Goal: Task Accomplishment & Management: Complete application form

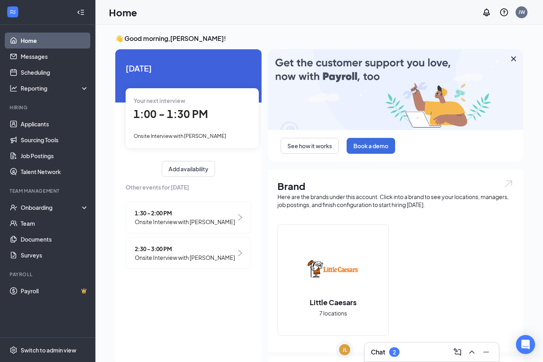
click at [388, 350] on div "Chat 2" at bounding box center [385, 353] width 29 height 10
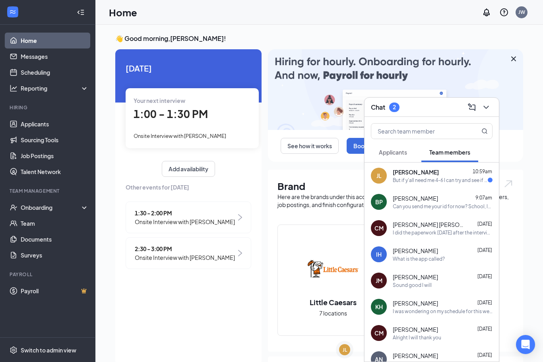
click at [462, 171] on div "[PERSON_NAME] 10:59am" at bounding box center [443, 172] width 100 height 8
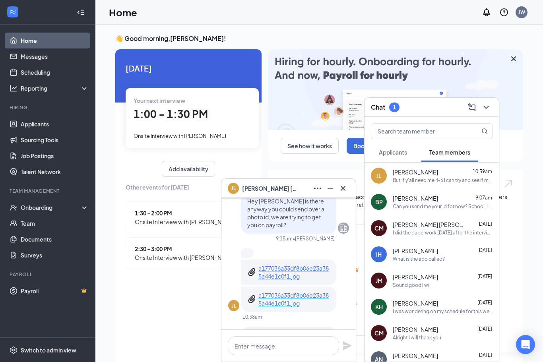
scroll to position [-111, 0]
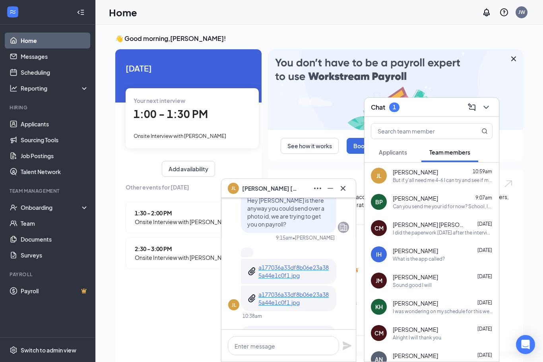
click at [298, 275] on p "a177036a33df8b06e23a385a44e1c0f1.jpg" at bounding box center [294, 272] width 72 height 16
click at [489, 104] on icon "ChevronDown" at bounding box center [487, 108] width 10 height 10
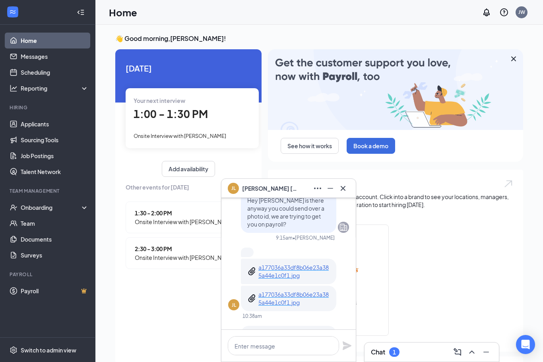
click at [438, 302] on div "Little Caesars 7 locations" at bounding box center [396, 284] width 236 height 118
click at [29, 210] on div "Onboarding" at bounding box center [51, 208] width 61 height 8
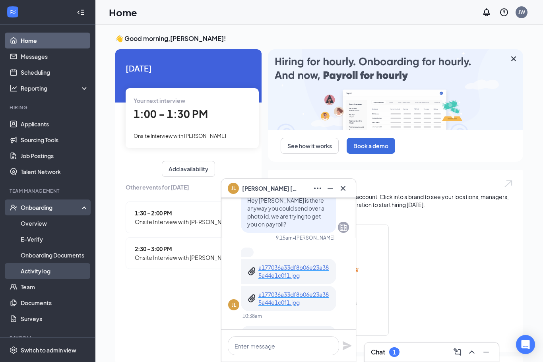
click at [27, 272] on link "Activity log" at bounding box center [55, 271] width 68 height 16
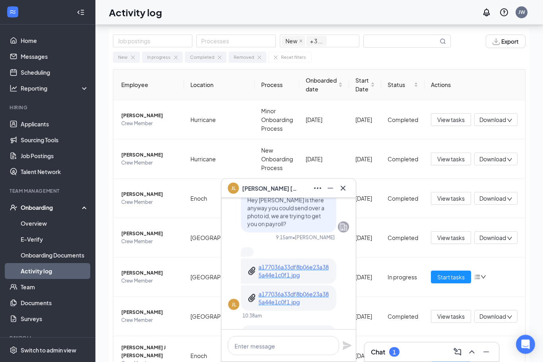
scroll to position [35, 0]
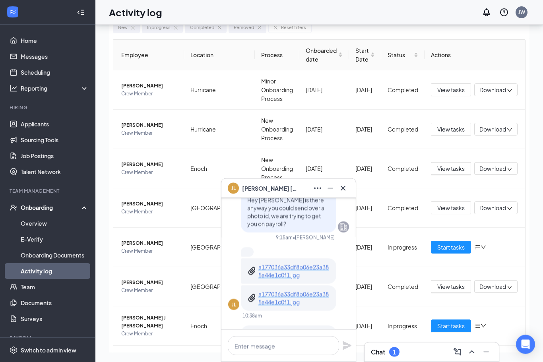
click at [330, 193] on icon "Minimize" at bounding box center [331, 189] width 10 height 10
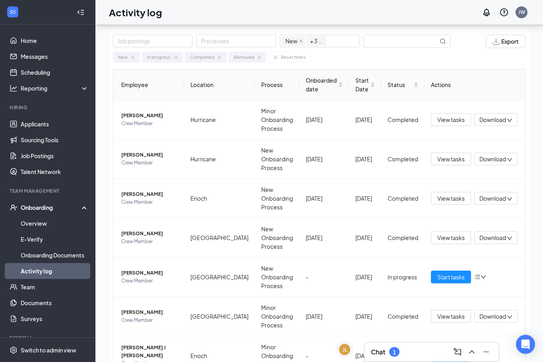
scroll to position [0, 0]
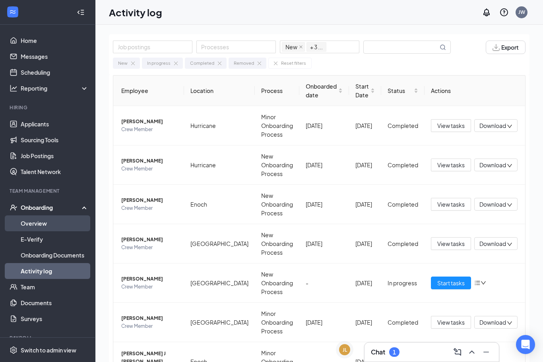
click at [25, 222] on link "Overview" at bounding box center [55, 224] width 68 height 16
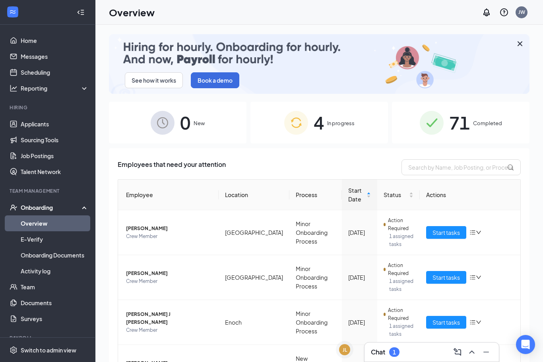
click at [369, 133] on div "4 In progress" at bounding box center [320, 123] width 138 height 42
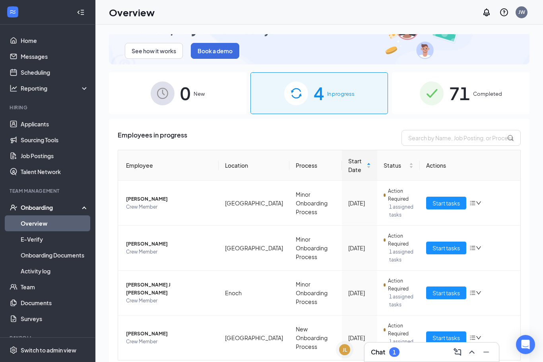
scroll to position [29, 0]
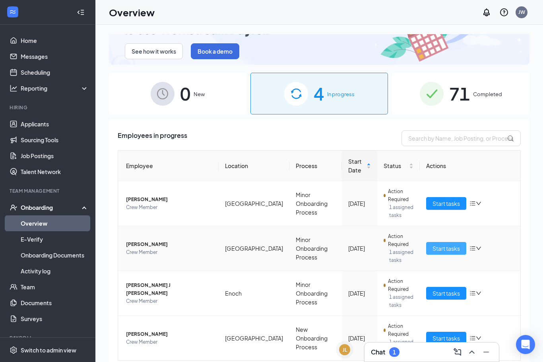
click at [449, 249] on span "Start tasks" at bounding box center [446, 248] width 27 height 9
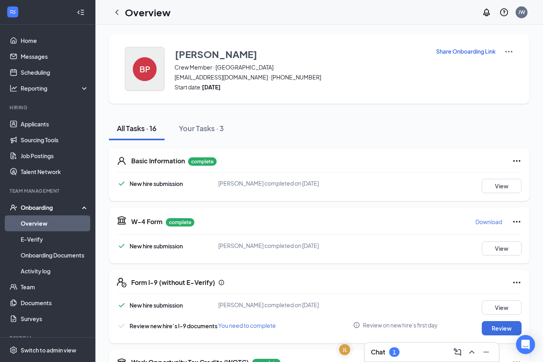
click at [137, 70] on div "BP" at bounding box center [145, 69] width 24 height 24
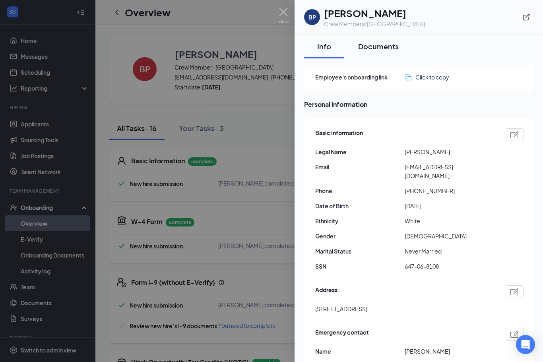
click at [383, 54] on button "Documents" at bounding box center [378, 47] width 56 height 24
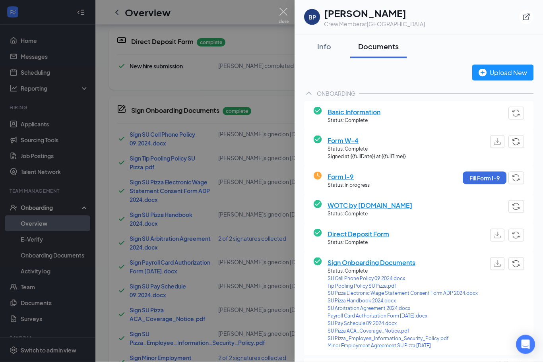
click at [186, 87] on div at bounding box center [271, 181] width 543 height 362
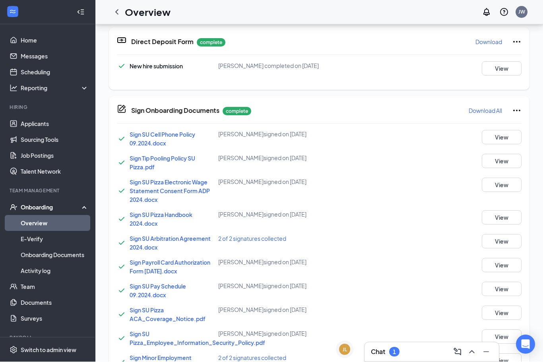
click at [34, 208] on div "Onboarding" at bounding box center [51, 208] width 61 height 8
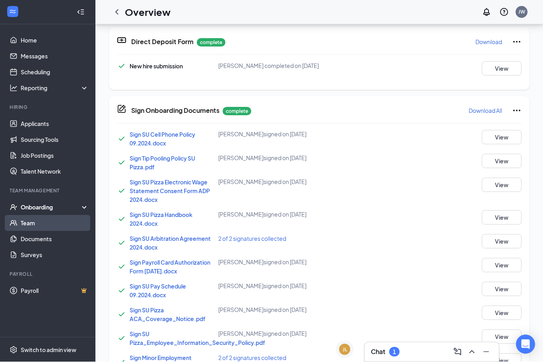
click at [27, 220] on link "Team" at bounding box center [55, 224] width 68 height 16
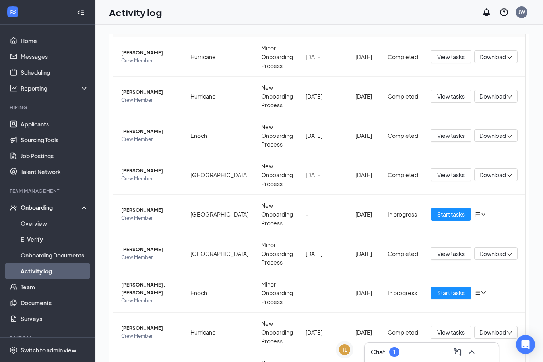
scroll to position [87, 0]
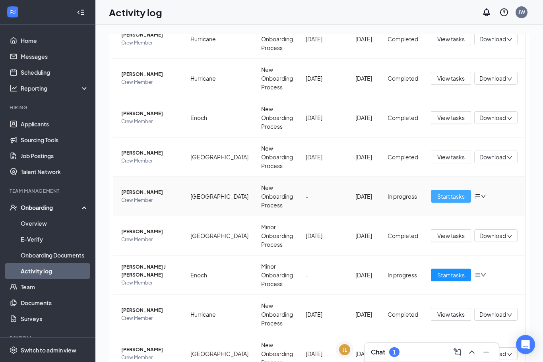
click at [447, 202] on button "Start tasks" at bounding box center [451, 196] width 40 height 13
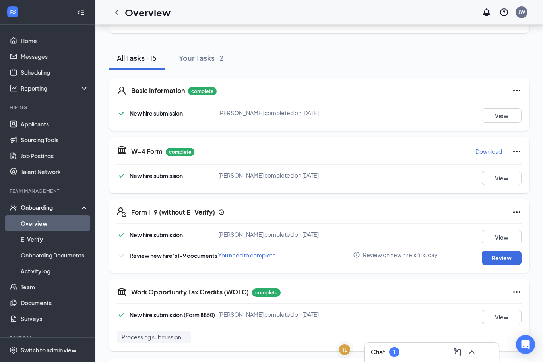
scroll to position [76, 0]
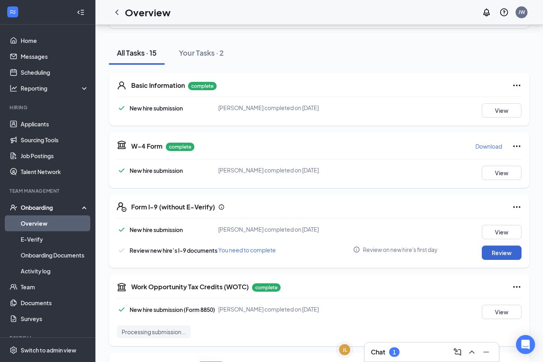
click at [492, 250] on button "Review" at bounding box center [502, 253] width 40 height 14
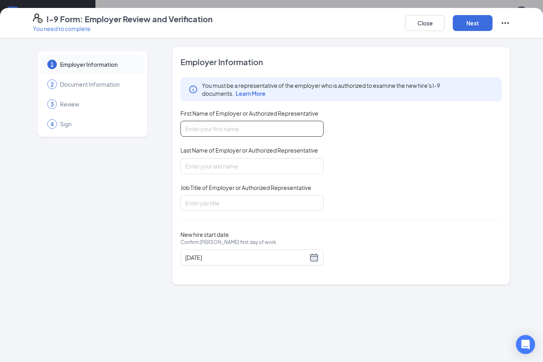
click at [208, 130] on input "First Name of Employer or Authorized Representative" at bounding box center [252, 129] width 143 height 16
type input "Jennifer"
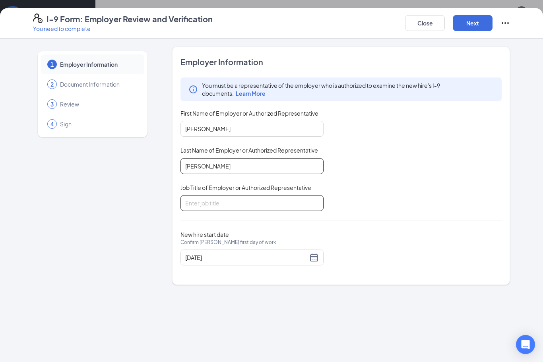
type input "Webb"
click at [293, 200] on input "Job Title of Employer or Authorized Representative" at bounding box center [252, 203] width 143 height 16
type input "area supervisor"
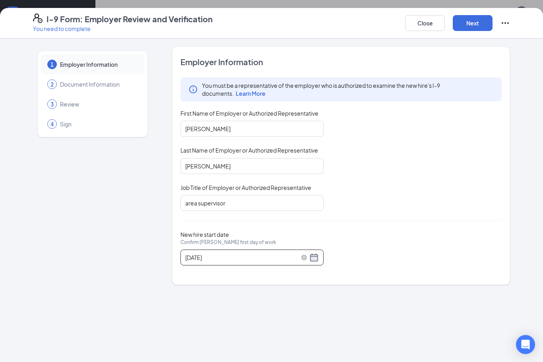
click at [317, 256] on div "08/18/2025" at bounding box center [252, 258] width 134 height 10
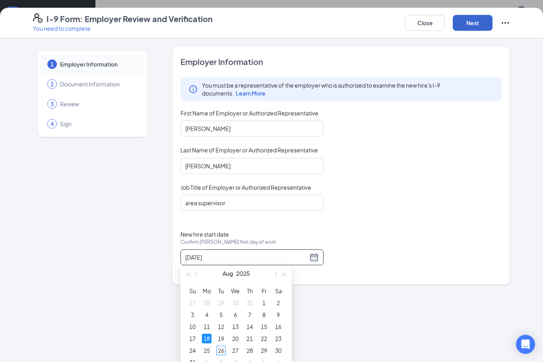
click at [481, 21] on button "Next" at bounding box center [473, 23] width 40 height 16
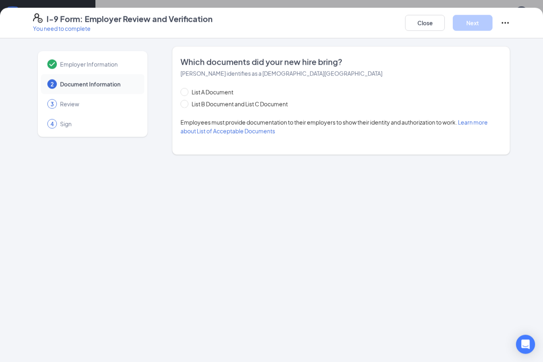
scroll to position [76, 0]
click at [185, 102] on input "List B Document and List C Document" at bounding box center [184, 103] width 6 height 6
radio input "true"
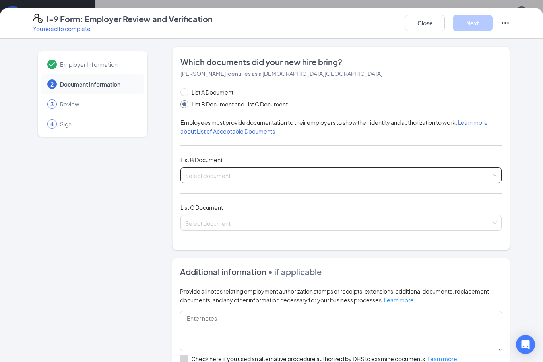
click at [229, 176] on input "search" at bounding box center [338, 174] width 306 height 12
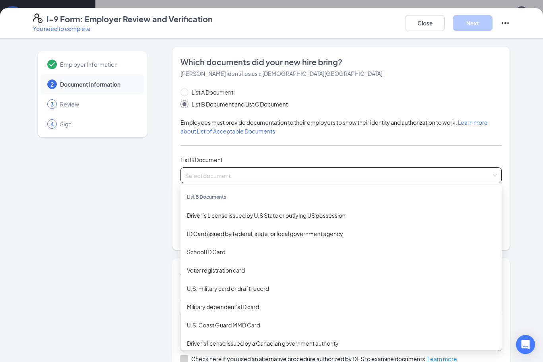
click at [251, 213] on div "Driver’s License issued by U.S State or outlying US possession" at bounding box center [341, 215] width 309 height 9
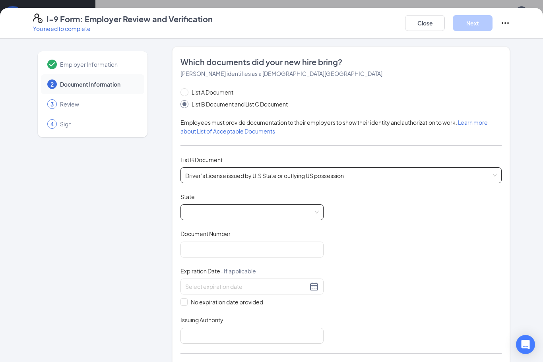
click at [249, 209] on span at bounding box center [252, 212] width 134 height 15
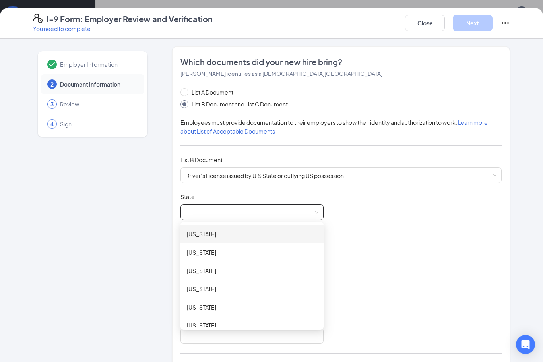
scroll to position [0, 0]
click at [231, 214] on span at bounding box center [252, 212] width 134 height 15
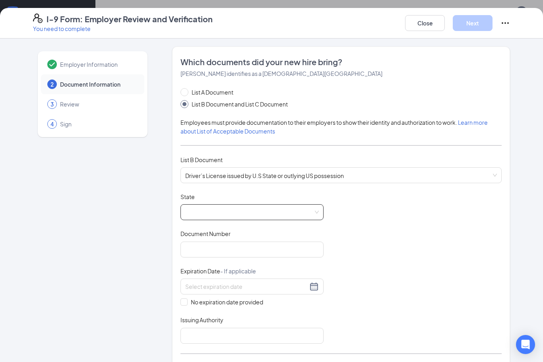
click at [242, 208] on span at bounding box center [252, 212] width 134 height 15
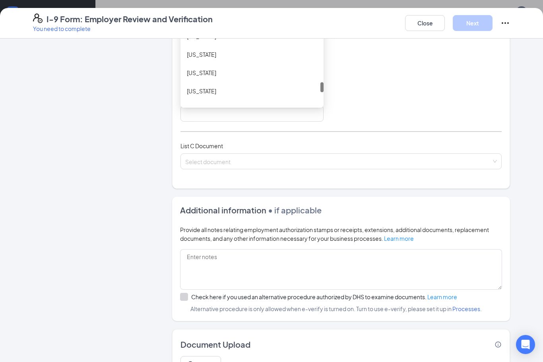
click at [197, 102] on div "Utah" at bounding box center [252, 109] width 143 height 18
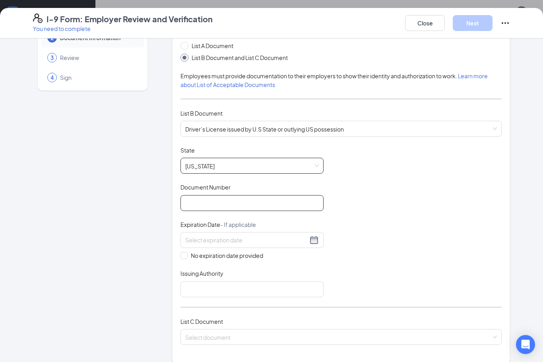
click at [259, 199] on input "Document Number" at bounding box center [252, 203] width 143 height 16
type input "246467757"
click at [283, 241] on input at bounding box center [246, 240] width 122 height 9
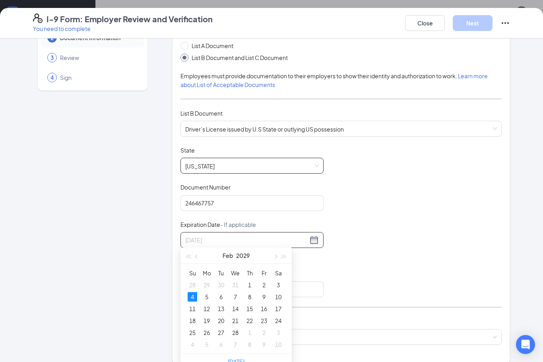
click at [198, 294] on td "4" at bounding box center [192, 297] width 14 height 12
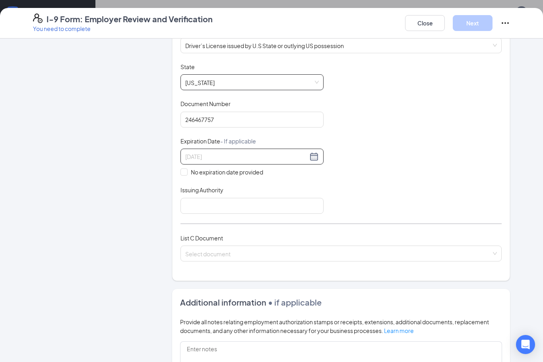
scroll to position [130, 0]
type input "02/04/2029"
click at [275, 204] on input "Issuing Authority" at bounding box center [252, 206] width 143 height 16
type input "u"
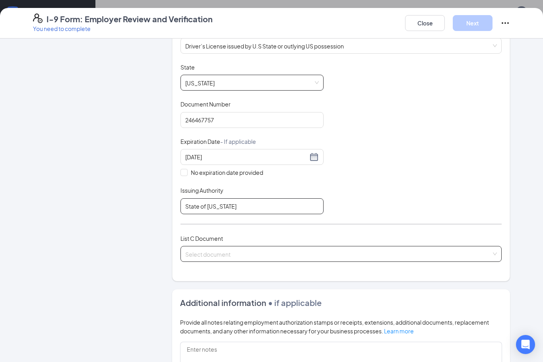
type input "State of Utah"
click at [478, 251] on input "search" at bounding box center [338, 253] width 306 height 12
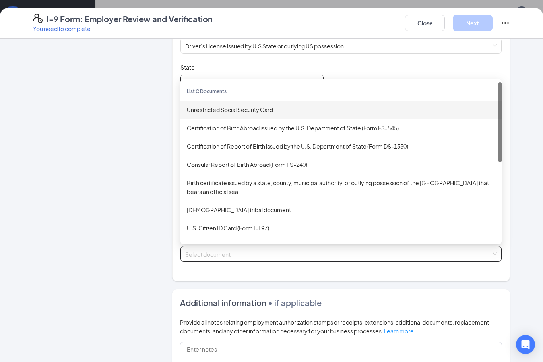
click at [254, 112] on div "Unrestricted Social Security Card" at bounding box center [341, 110] width 321 height 18
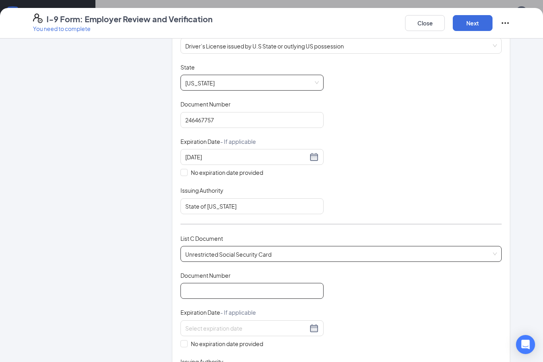
click at [262, 286] on input "Document Number" at bounding box center [252, 291] width 143 height 16
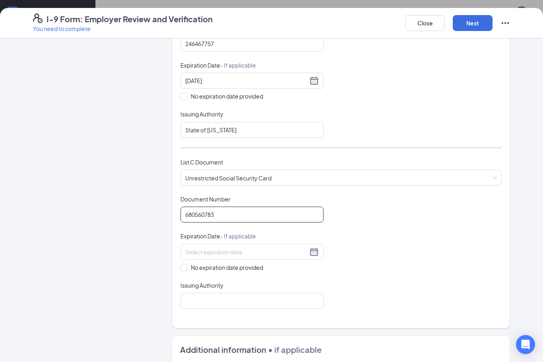
scroll to position [206, 0]
type input "680560783"
click at [275, 248] on input at bounding box center [246, 252] width 122 height 9
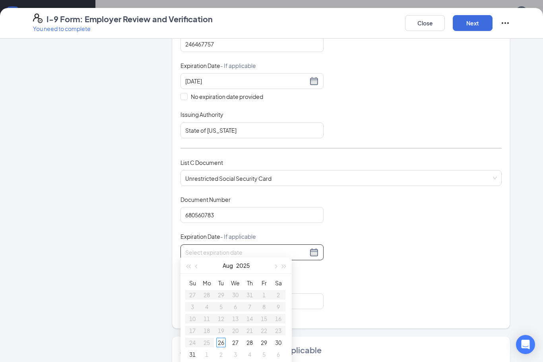
click at [355, 302] on div "Document Title Unrestricted Social Security Card Document Number 680560783 Expi…" at bounding box center [341, 253] width 321 height 114
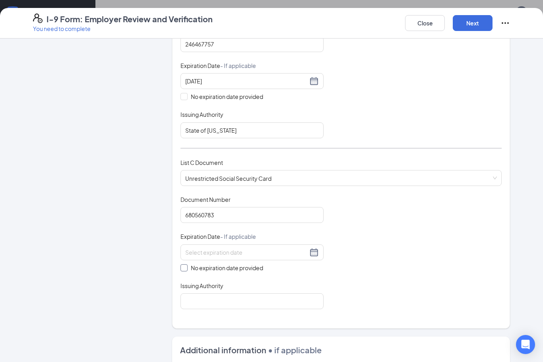
click at [185, 264] on input "No expiration date provided" at bounding box center [184, 267] width 6 height 6
checkbox input "true"
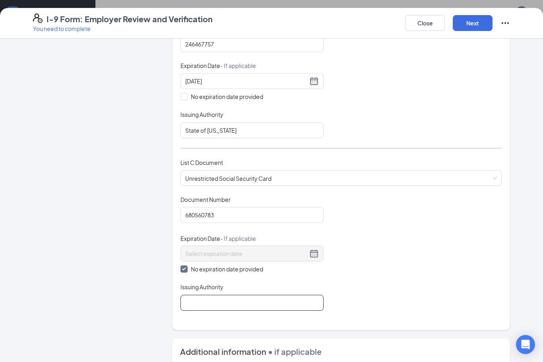
click at [267, 301] on input "Issuing Authority" at bounding box center [252, 303] width 143 height 16
type input "US Goverment"
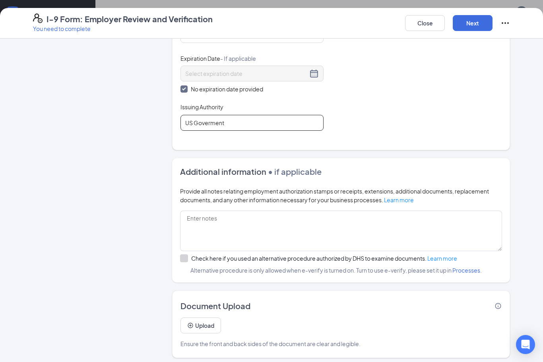
scroll to position [385, 0]
click at [479, 22] on button "Next" at bounding box center [473, 23] width 40 height 16
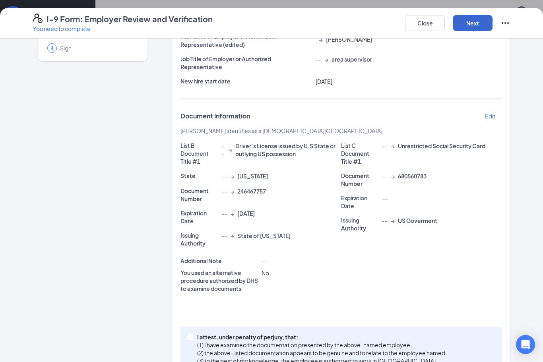
scroll to position [367, 0]
click at [474, 20] on button "Next" at bounding box center [473, 23] width 40 height 16
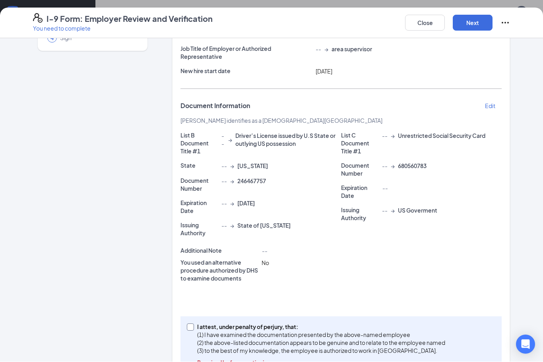
click at [188, 328] on input "I attest, under penalty of perjury, that: (1) I have examined the documentation…" at bounding box center [190, 327] width 6 height 6
checkbox input "true"
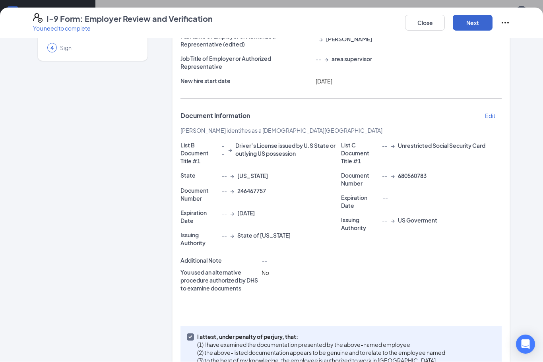
click at [485, 19] on button "Next" at bounding box center [473, 23] width 40 height 16
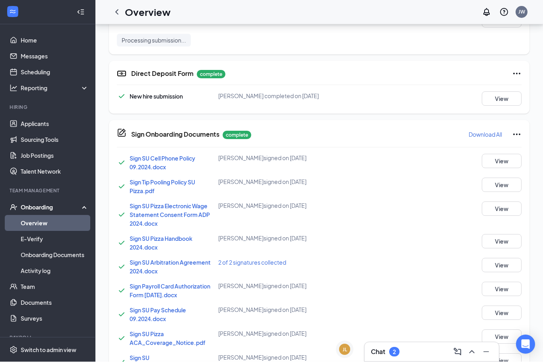
click at [277, 112] on div "I-9 Form: Employer Review and Verification You need to complete Close Employer …" at bounding box center [271, 181] width 543 height 362
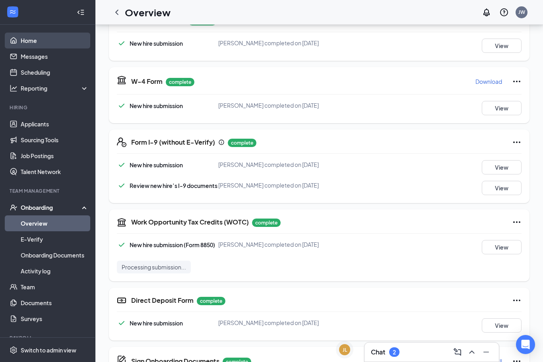
click at [25, 35] on link "Home" at bounding box center [55, 41] width 68 height 16
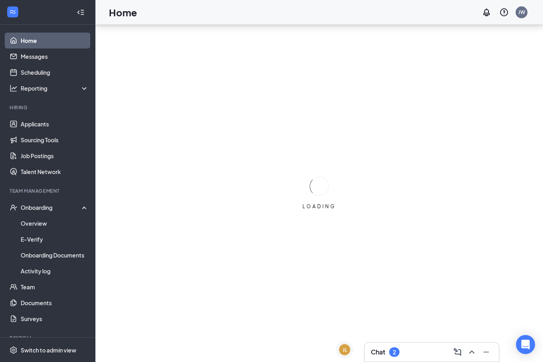
scroll to position [26, 0]
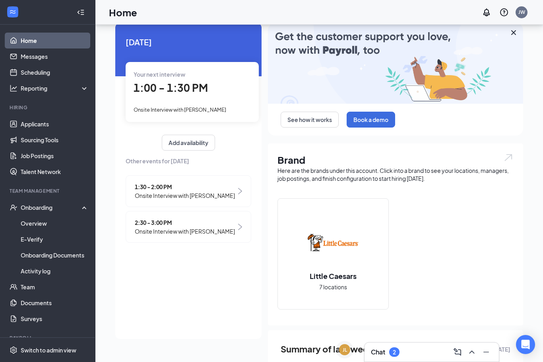
click at [416, 349] on div "Chat 2" at bounding box center [432, 352] width 122 height 13
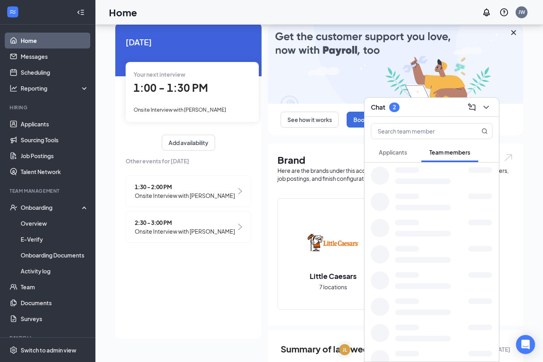
click at [480, 350] on div at bounding box center [432, 359] width 134 height 26
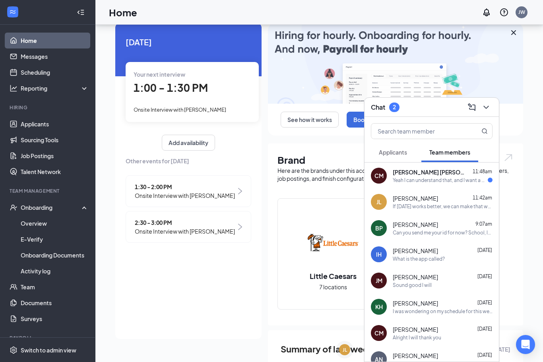
click at [449, 182] on div "Yeah I can understand that, and I want a medium shirt. Thanks!" at bounding box center [440, 180] width 95 height 7
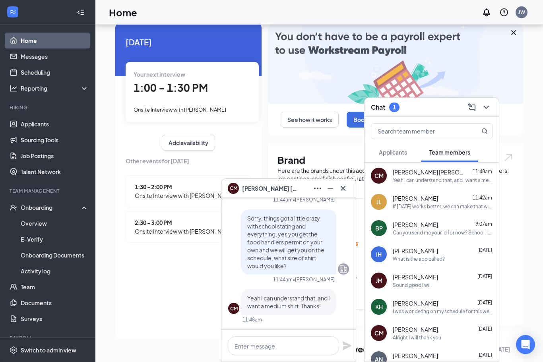
click at [135, 285] on div "Today Your next interview 1:00 - 1:30 PM Onsite Interview with Jason Tith Add a…" at bounding box center [188, 181] width 146 height 316
click at [491, 106] on button at bounding box center [486, 107] width 13 height 13
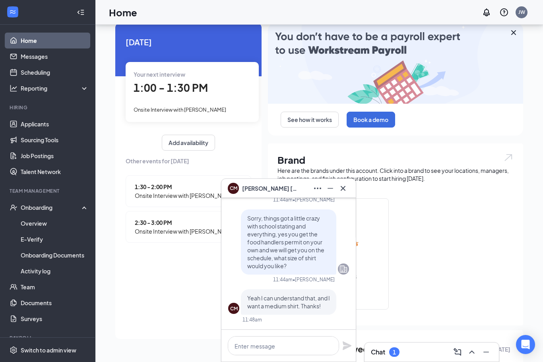
scroll to position [24, 0]
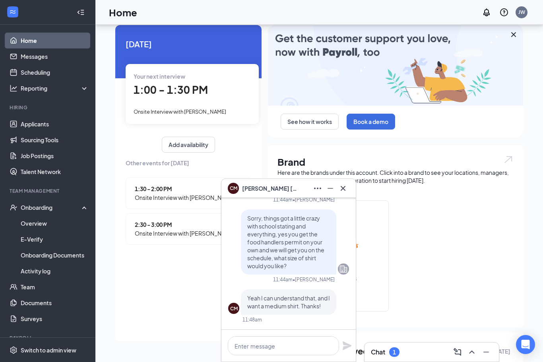
click at [326, 192] on icon "Minimize" at bounding box center [331, 189] width 10 height 10
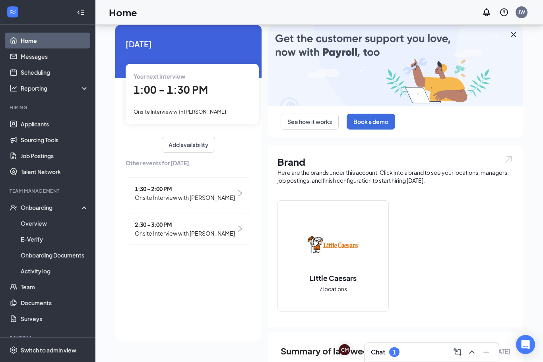
click at [472, 353] on icon "ChevronUp" at bounding box center [472, 353] width 10 height 10
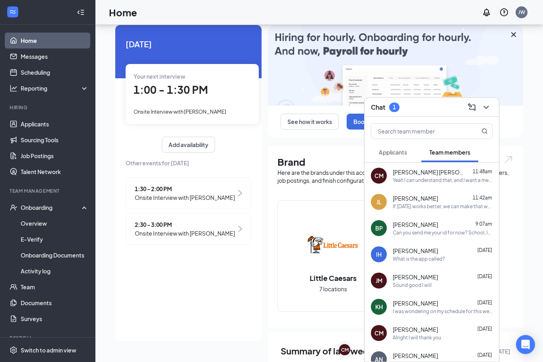
click at [449, 225] on div "Brody Pearson 9:07am" at bounding box center [443, 225] width 100 height 8
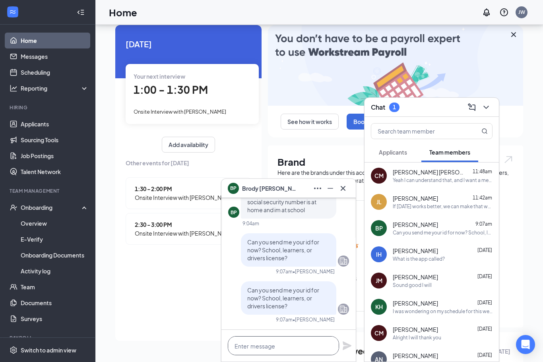
click at [296, 338] on textarea at bounding box center [283, 345] width 111 height 19
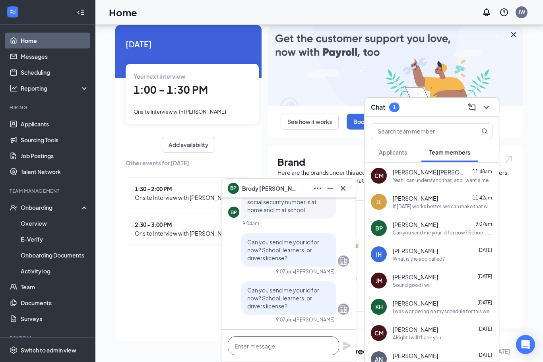
click at [310, 337] on textarea at bounding box center [283, 345] width 111 height 19
click at [256, 344] on textarea at bounding box center [283, 345] width 111 height 19
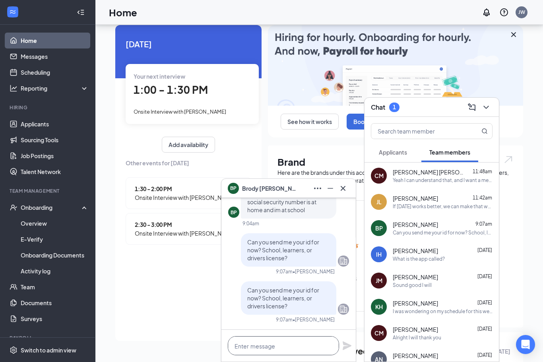
click at [256, 343] on textarea at bounding box center [283, 345] width 111 height 19
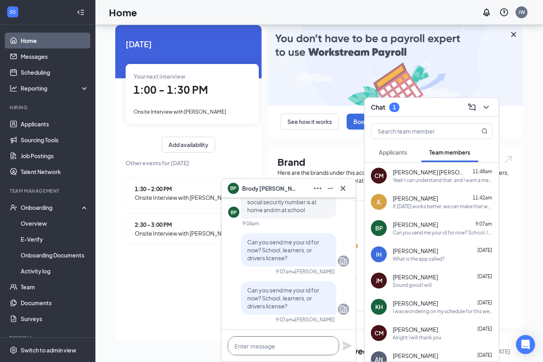
click at [268, 342] on textarea at bounding box center [283, 345] width 111 height 19
click at [334, 342] on textarea at bounding box center [283, 345] width 111 height 19
click at [327, 340] on textarea at bounding box center [283, 345] width 111 height 19
click at [169, 326] on div "Today Your next interview 1:00 - 1:30 PM Onsite Interview with Jason Tith Add a…" at bounding box center [188, 183] width 146 height 316
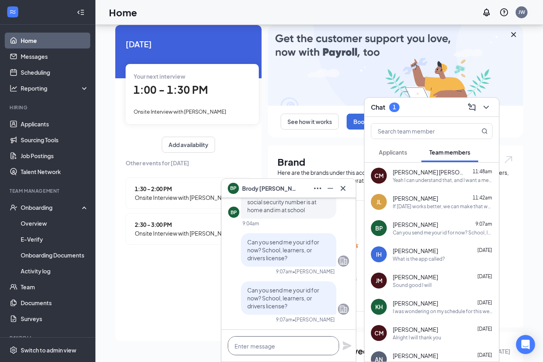
click at [265, 341] on textarea at bounding box center [283, 345] width 111 height 19
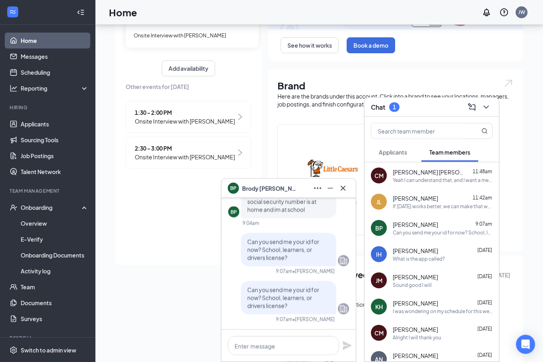
click at [333, 193] on icon "Minimize" at bounding box center [331, 189] width 10 height 10
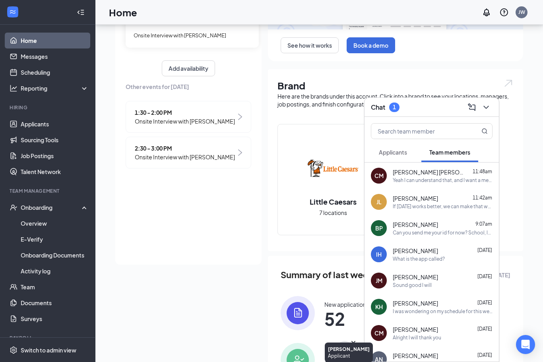
click at [346, 353] on div "BP" at bounding box center [345, 350] width 6 height 7
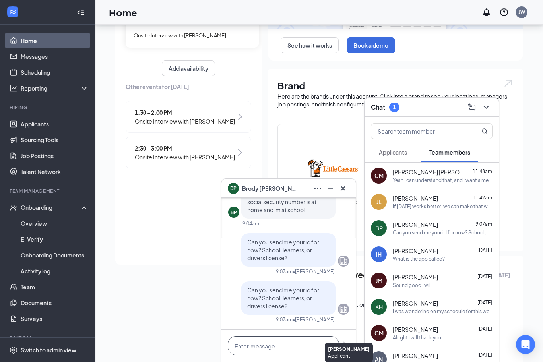
click at [262, 355] on textarea at bounding box center [283, 345] width 111 height 19
type textarea "?"
click at [345, 350] on icon "Plane" at bounding box center [347, 346] width 9 height 9
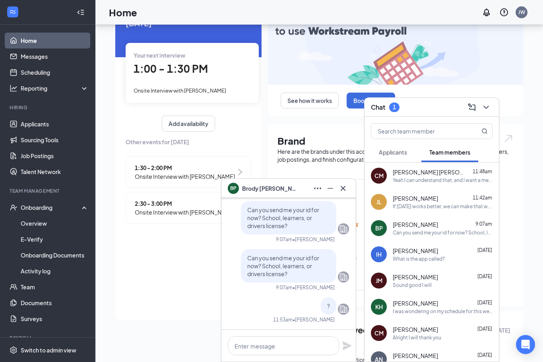
scroll to position [0, 0]
